Goal: Navigation & Orientation: Find specific page/section

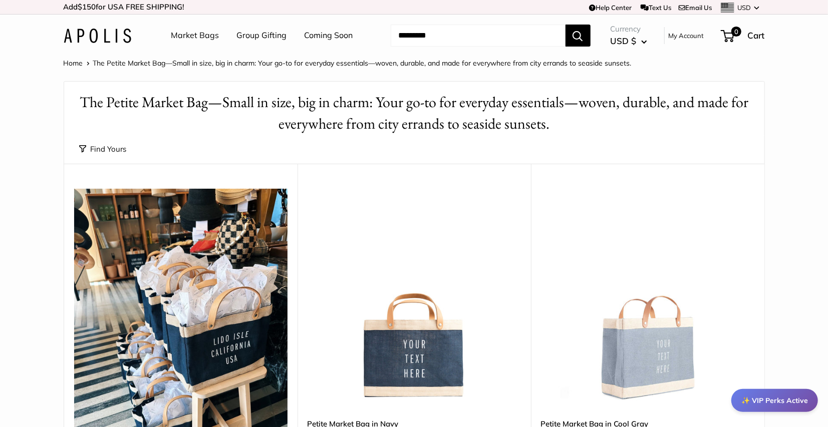
click at [326, 33] on link "Coming Soon" at bounding box center [329, 35] width 49 height 15
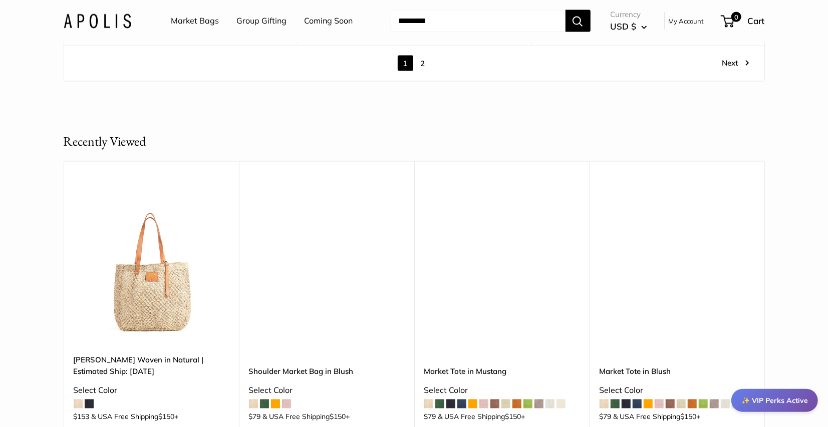
scroll to position [5730, 0]
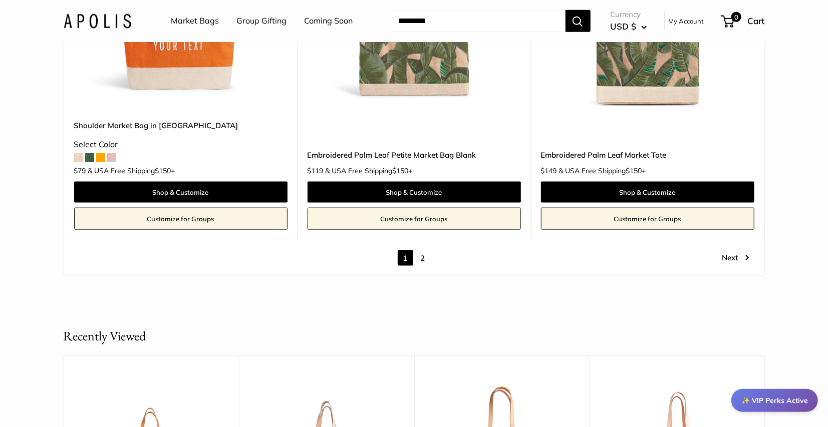
click at [423, 256] on link "2" at bounding box center [423, 259] width 16 height 16
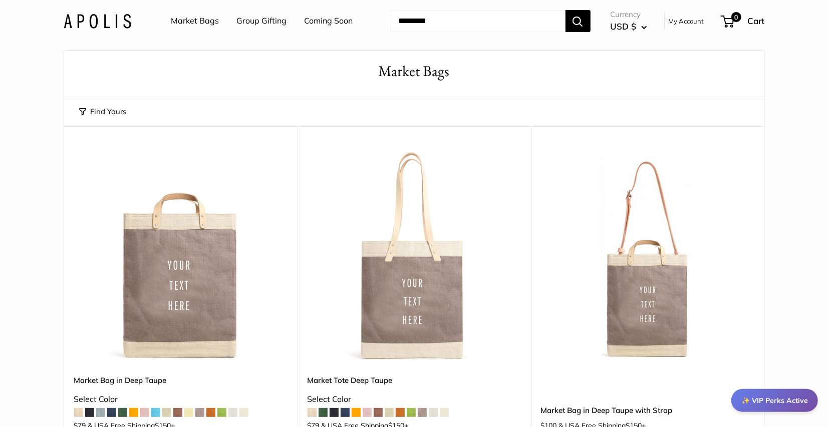
scroll to position [32, 0]
